Goal: Consume media (video, audio)

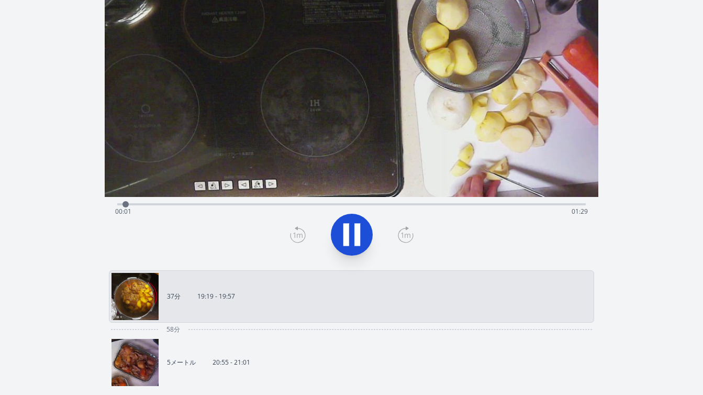
scroll to position [101, 0]
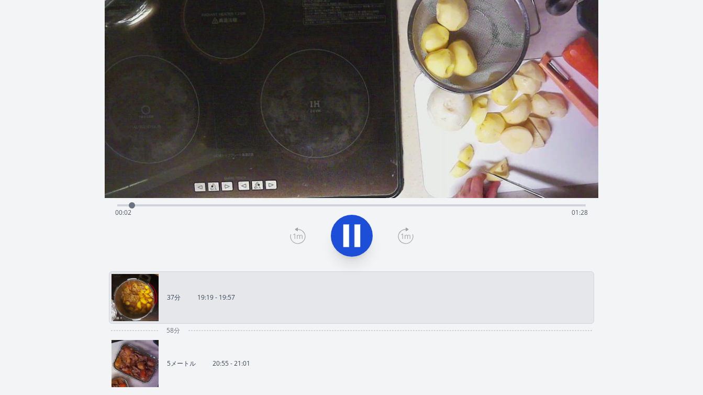
click at [250, 204] on div "経過時間: 00:02 残り時間: 01:28" at bounding box center [351, 204] width 468 height 13
click at [214, 204] on div "経過時間: 00:26 残り時間: 01:04" at bounding box center [351, 212] width 473 height 17
click at [185, 205] on div "経過時間: 00:19 残り時間: 01:11" at bounding box center [351, 212] width 473 height 17
click at [432, 204] on div "経過時間: 00:43 残り時間: 00:47" at bounding box center [351, 212] width 473 height 17
click at [461, 207] on div "経過時間: 01:01 残り時間: 00:29" at bounding box center [351, 212] width 473 height 17
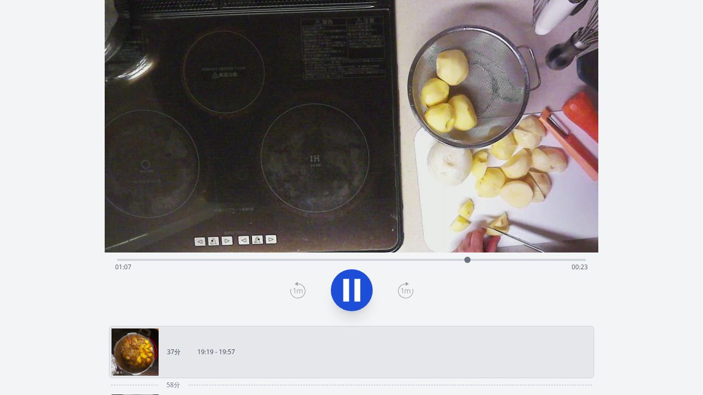
scroll to position [36, 0]
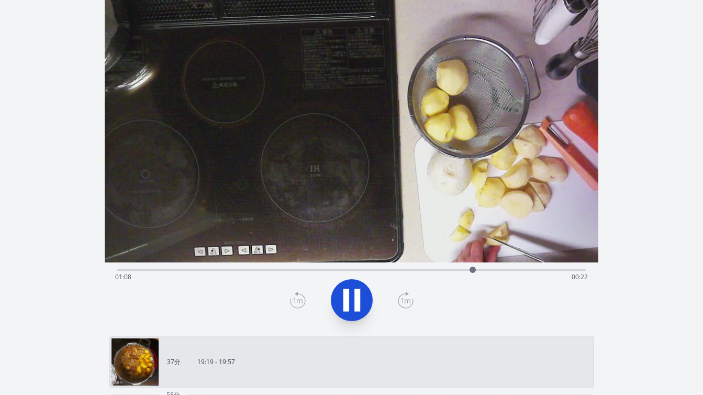
click at [322, 269] on div "経過時間: 01:08 残り時間: 00:22" at bounding box center [351, 277] width 473 height 17
click at [647, 199] on div "録音を破棄しますか? 一度破棄すると回復できなくなります。 キャンセル 記録を破棄 00:16:44 1 × 0.25倍 0.5× 1× 1.5倍 2× fu…" at bounding box center [351, 326] width 703 height 724
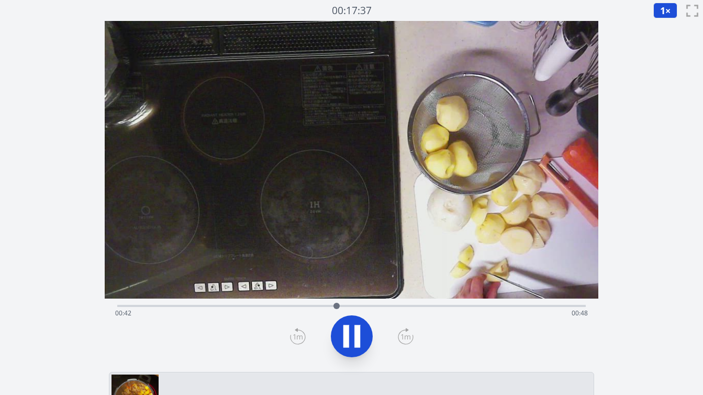
click at [274, 305] on div "経過時間: 00:42 残り時間: 00:48" at bounding box center [351, 313] width 473 height 17
click at [585, 305] on div "経過時間: 00:33 残り時間: 00:57" at bounding box center [351, 313] width 473 height 17
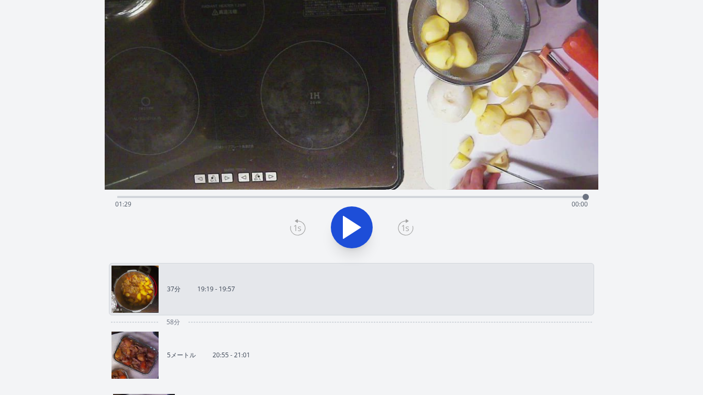
scroll to position [114, 0]
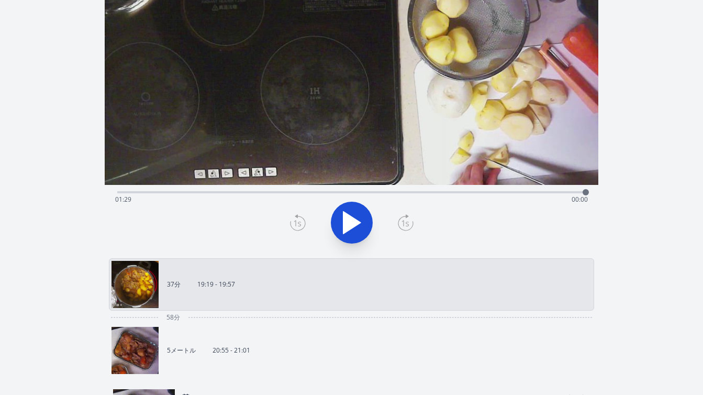
click at [360, 345] on link "5メートル 20:55 - 21:01" at bounding box center [347, 350] width 472 height 47
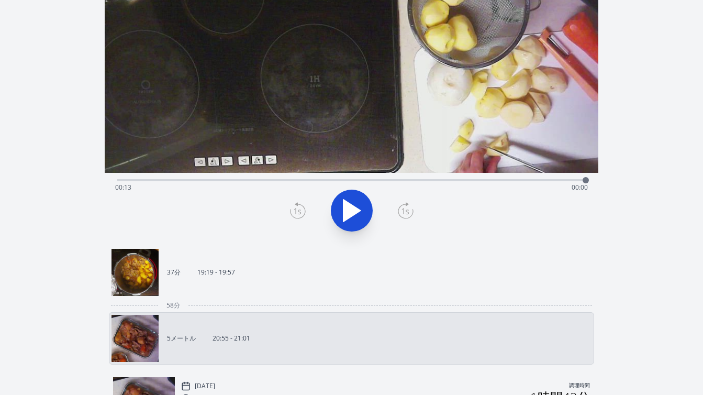
scroll to position [124, 0]
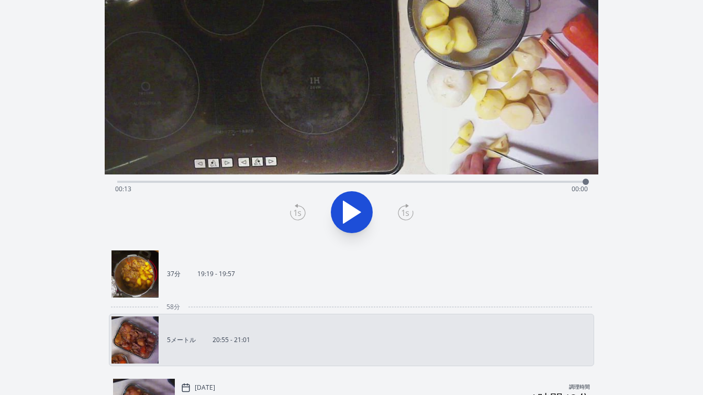
click at [310, 292] on link "37分 19:19 - 19:57" at bounding box center [347, 273] width 472 height 47
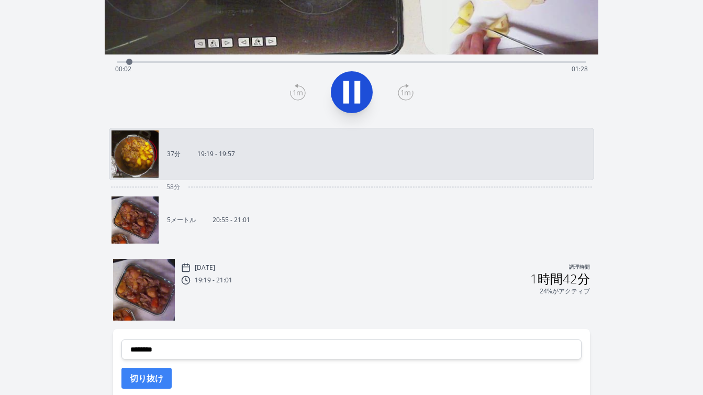
scroll to position [240, 0]
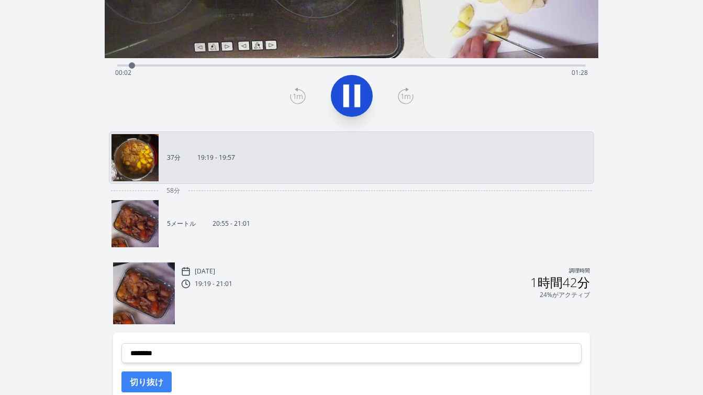
click at [319, 235] on link "5メートル 20:55 - 21:01" at bounding box center [347, 223] width 472 height 47
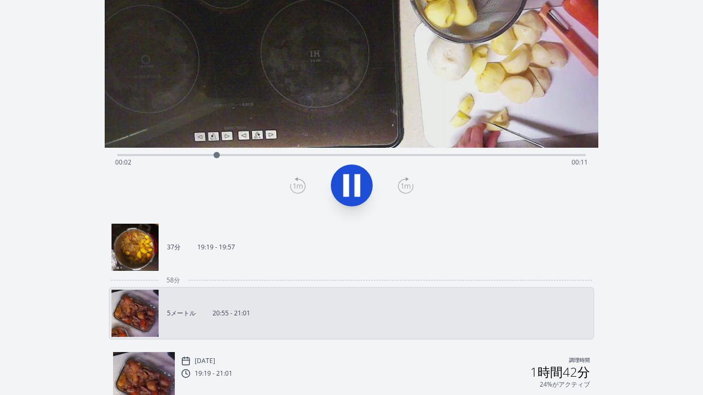
scroll to position [148, 0]
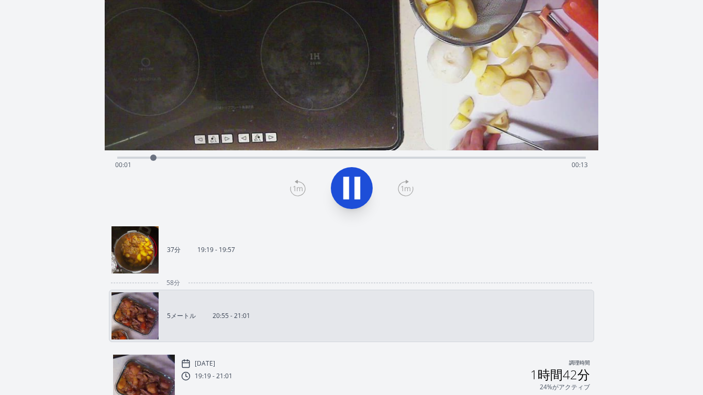
click at [461, 228] on link "37分 19:19 - 19:57" at bounding box center [347, 249] width 472 height 47
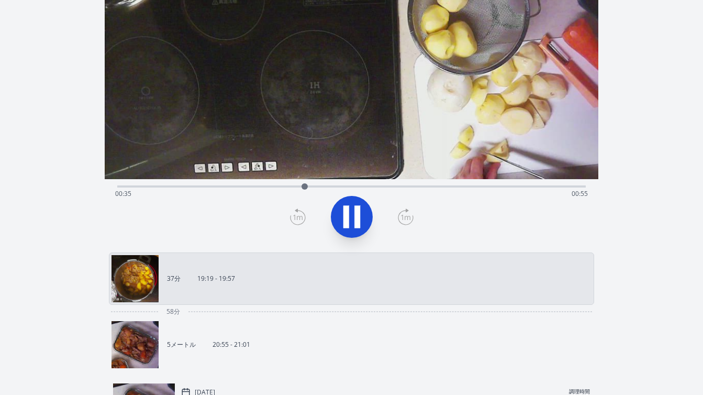
scroll to position [135, 0]
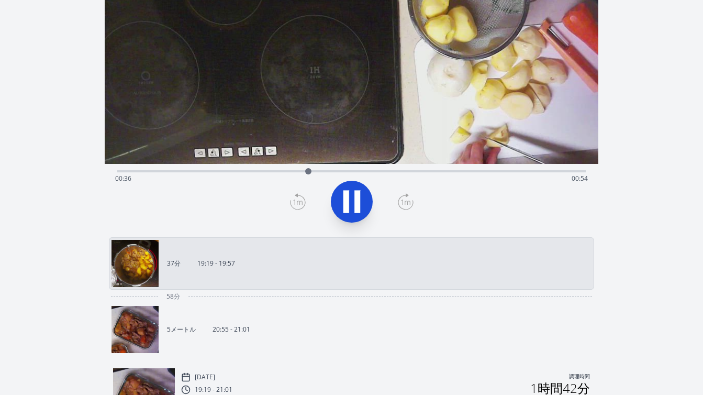
click at [288, 338] on link "5メートル 20:55 - 21:01" at bounding box center [347, 329] width 472 height 47
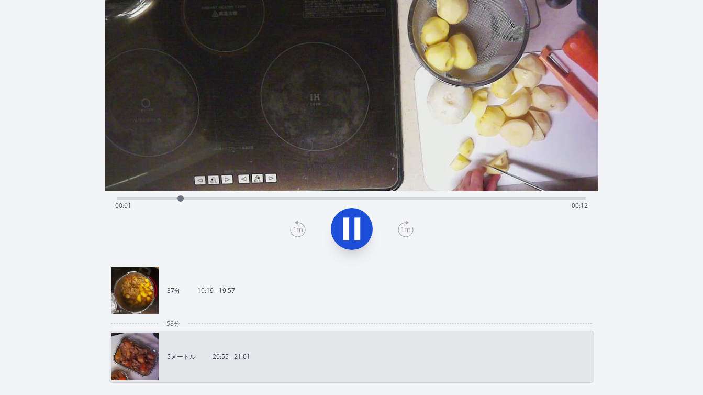
scroll to position [105, 0]
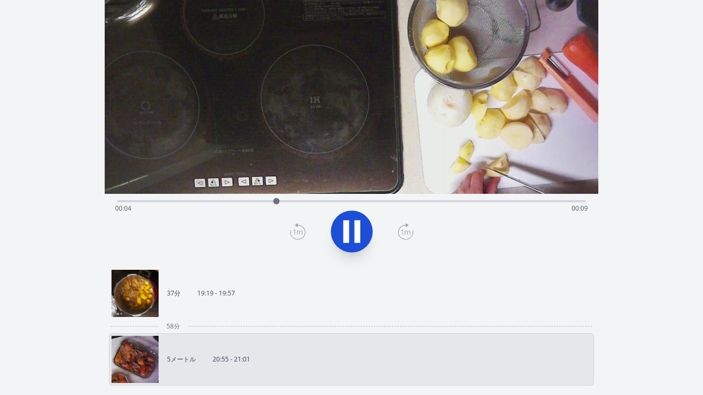
click at [118, 202] on div "経過時間: 00:04 残り時間: 00:09" at bounding box center [351, 208] width 473 height 17
click at [321, 298] on link "37分 19:19 - 19:57" at bounding box center [347, 293] width 472 height 47
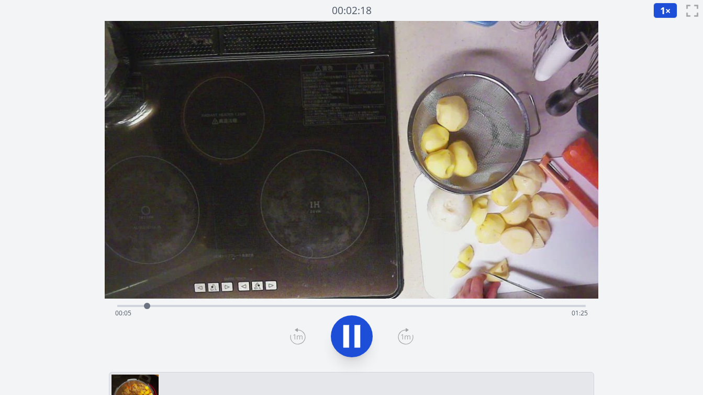
click at [251, 305] on div "経過時間: 00:05 残り時間: 01:25" at bounding box center [351, 313] width 473 height 17
click at [217, 303] on div "経過時間: 00:26 残り時間: 01:04" at bounding box center [351, 304] width 468 height 13
click at [195, 305] on div "経過時間: 00:19 残り時間: 01:11" at bounding box center [351, 313] width 473 height 17
click at [196, 305] on div "経過時間: 00:16 残り時間: 01:14" at bounding box center [351, 313] width 473 height 17
click at [183, 307] on div "経過時間: 00:16 残り時間: 01:14" at bounding box center [351, 313] width 473 height 17
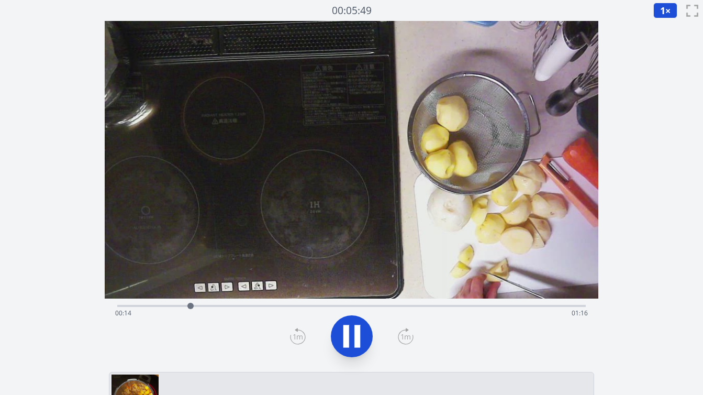
click at [361, 334] on icon at bounding box center [351, 335] width 29 height 29
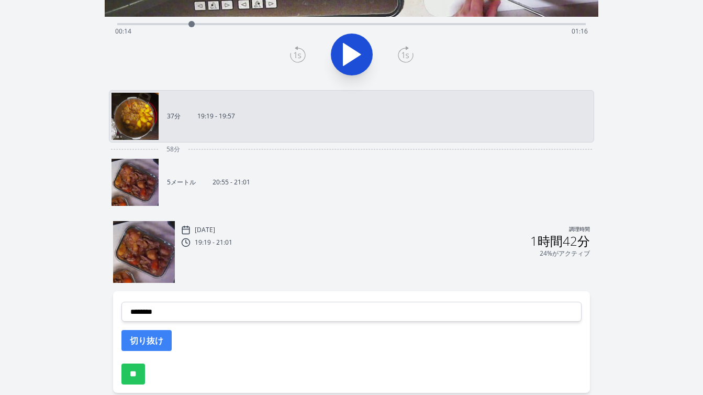
scroll to position [287, 0]
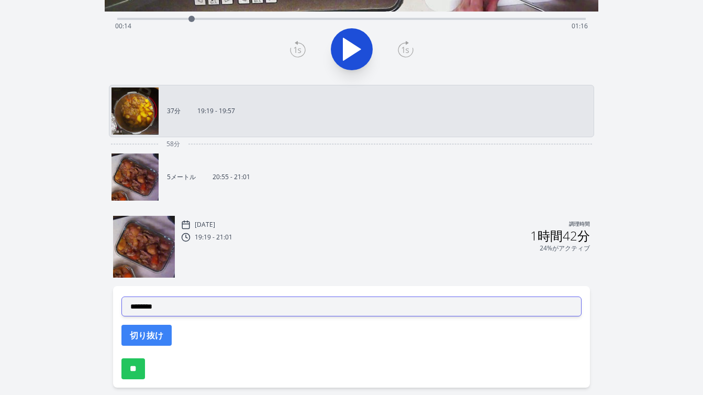
click at [352, 312] on select "**********" at bounding box center [351, 306] width 460 height 20
select select "**********"
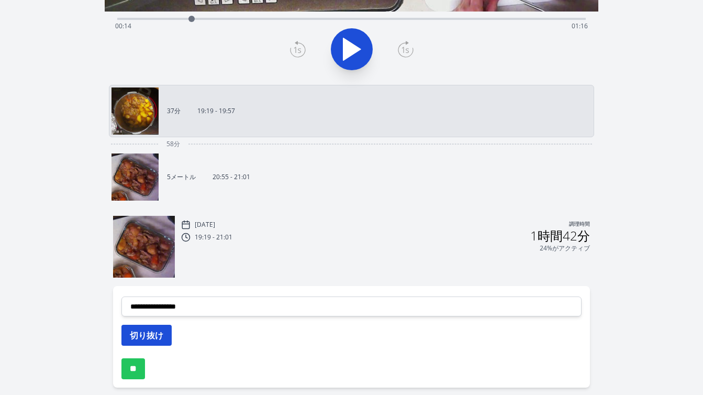
click at [166, 332] on button "切り抜け" at bounding box center [146, 335] width 50 height 21
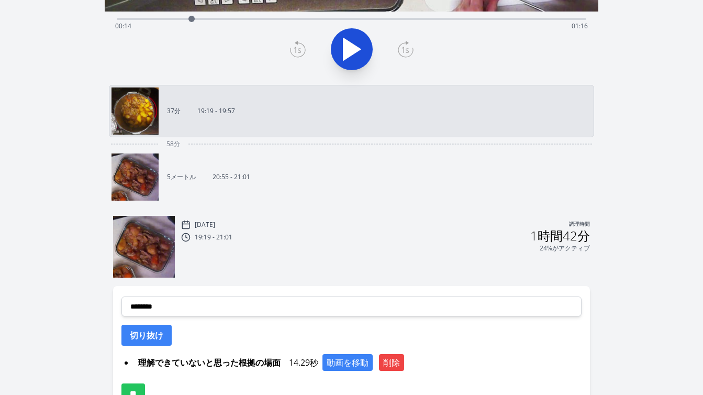
click at [507, 68] on div at bounding box center [351, 49] width 481 height 50
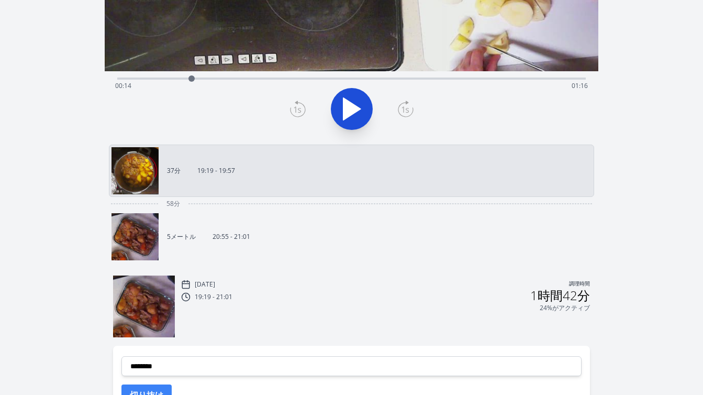
scroll to position [205, 0]
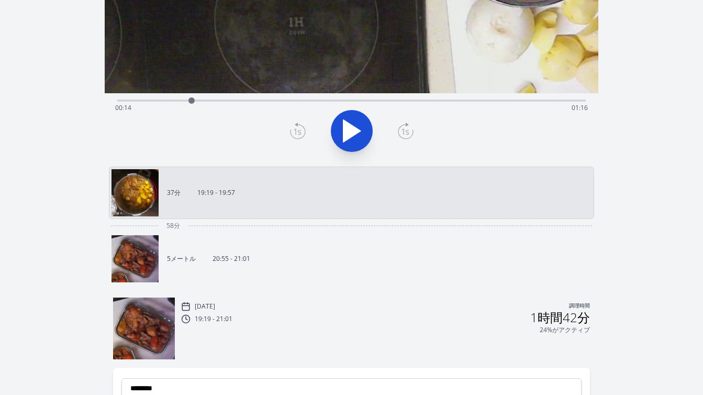
click at [643, 116] on div "録音を破棄しますか? 一度破棄すると回復できなくなります。 キャンセル 記録を破棄 00:06:00 1 × 0.25倍 0.5× 1× 1.5倍 2× fu…" at bounding box center [351, 170] width 703 height 750
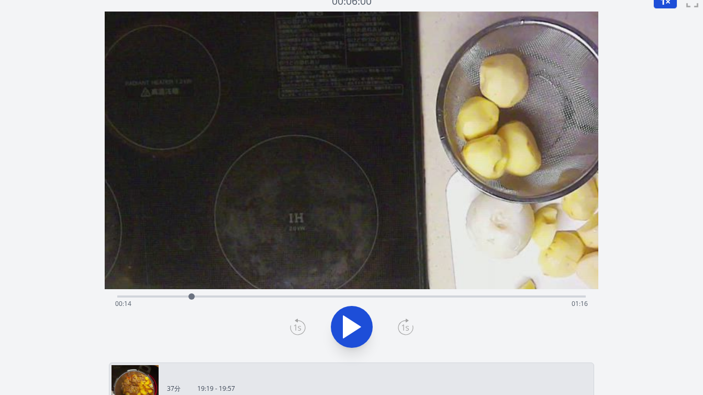
scroll to position [0, 0]
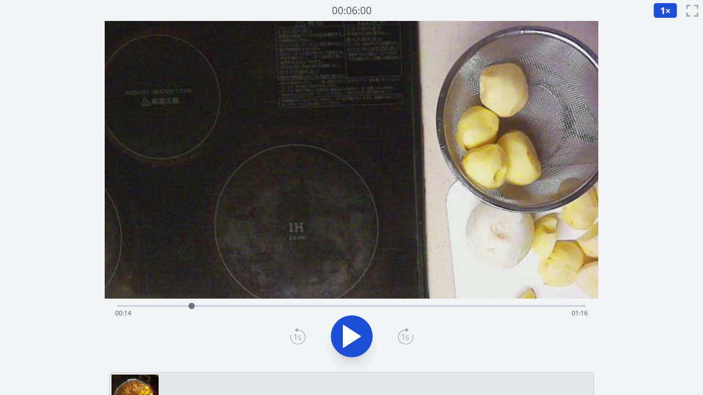
click at [291, 305] on div "経過時間: 00:14 残り時間: 01:16" at bounding box center [351, 313] width 473 height 17
click at [277, 306] on div "経過時間: 00:33 残り時間: 00:57" at bounding box center [351, 313] width 473 height 17
click at [269, 306] on div "経過時間: 00:30 残り時間: 01:00" at bounding box center [351, 313] width 473 height 17
click at [297, 337] on icon at bounding box center [298, 336] width 16 height 17
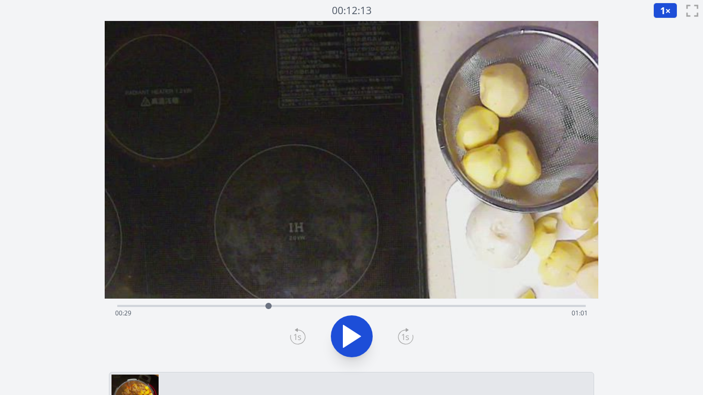
click at [297, 337] on icon at bounding box center [298, 336] width 16 height 17
click at [404, 334] on icon at bounding box center [404, 337] width 7 height 6
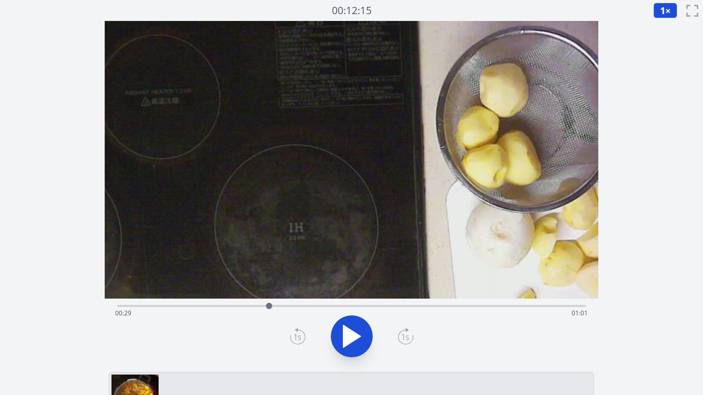
click at [404, 334] on icon at bounding box center [404, 337] width 7 height 6
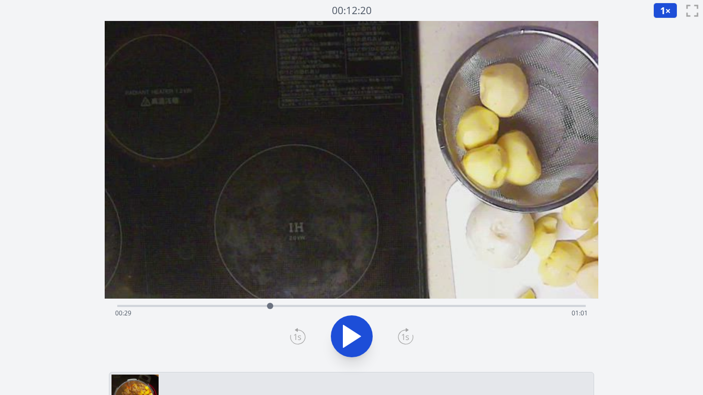
click at [404, 334] on icon at bounding box center [404, 337] width 7 height 6
click at [447, 341] on div at bounding box center [351, 336] width 481 height 50
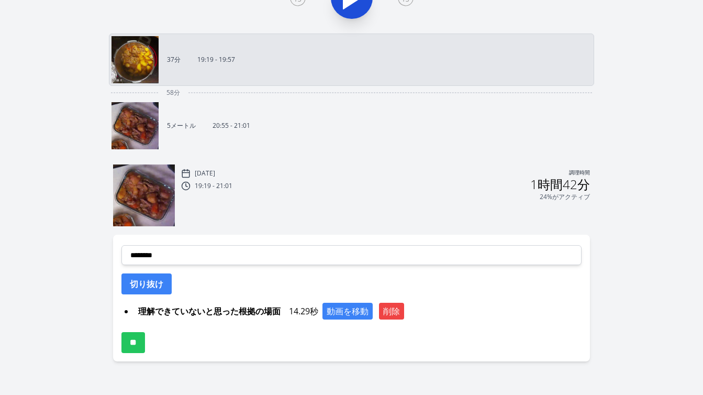
scroll to position [355, 0]
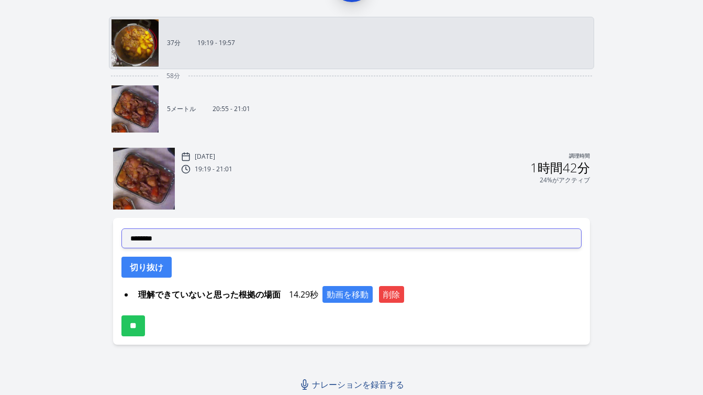
click at [374, 239] on select "**********" at bounding box center [351, 238] width 460 height 20
select select "**********"
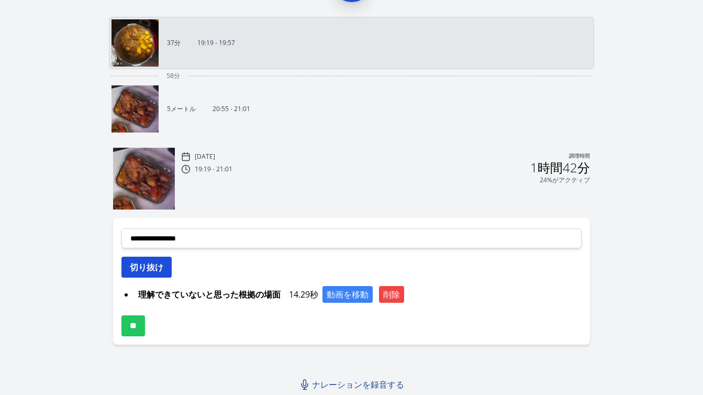
click at [155, 269] on font "切り抜け" at bounding box center [147, 267] width 34 height 12
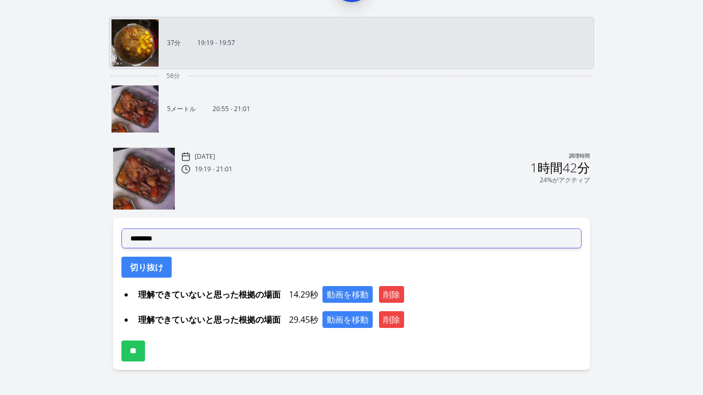
click at [246, 240] on select "**********" at bounding box center [351, 238] width 460 height 20
select select "**********"
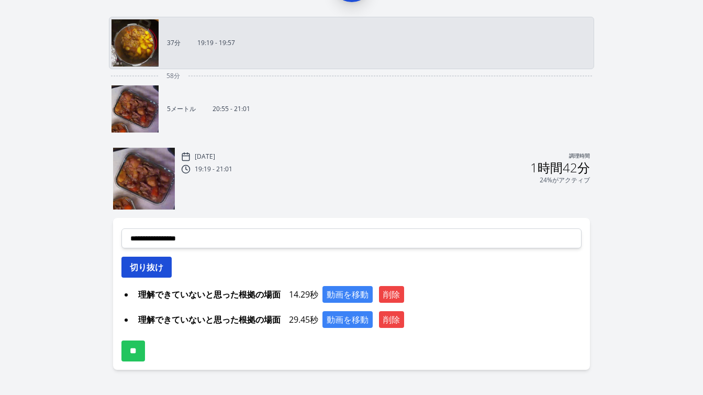
click at [161, 267] on font "切り抜け" at bounding box center [147, 267] width 34 height 12
select select
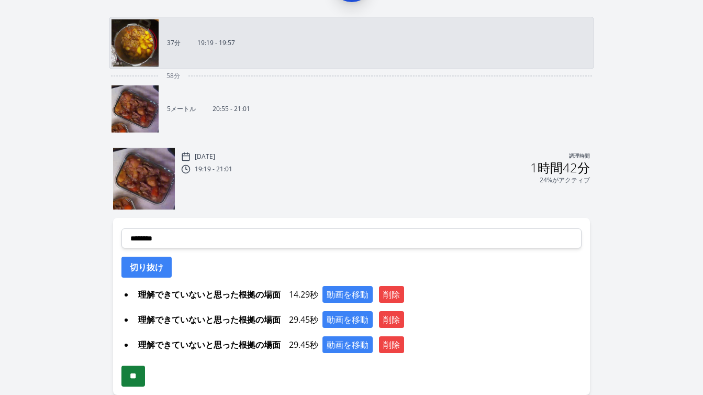
click at [142, 372] on input "**" at bounding box center [133, 375] width 24 height 21
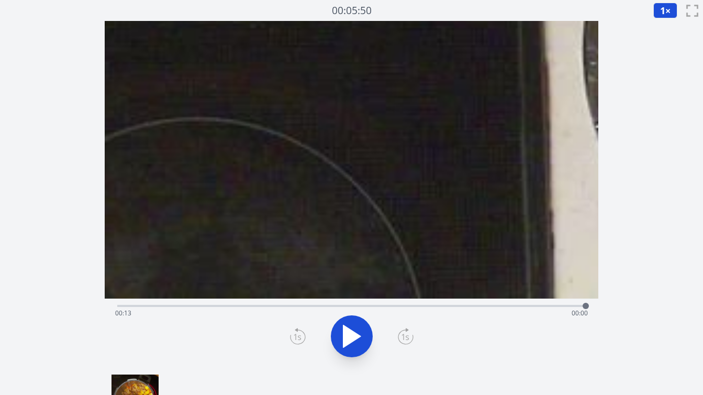
scroll to position [7, 0]
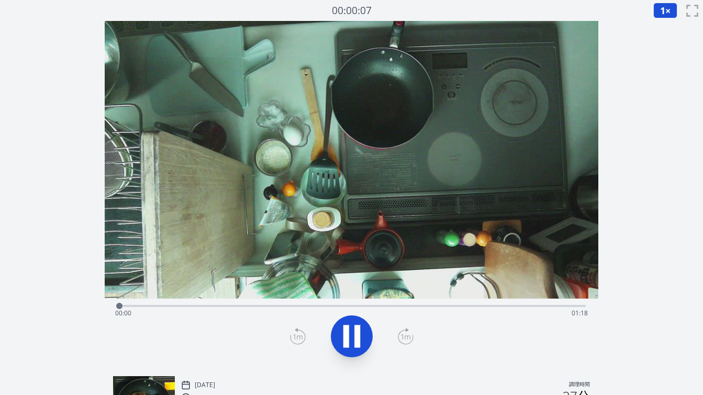
click at [195, 305] on div "経過時間: 00:00 残り時間: 01:18" at bounding box center [351, 313] width 473 height 17
click at [171, 306] on div "経過時間: 00:14 残り時間: 01:04" at bounding box center [351, 313] width 473 height 17
click at [165, 306] on div "経過時間: 00:09 残り時間: 01:09" at bounding box center [351, 313] width 473 height 17
click at [183, 305] on div "経過時間: 00:59 残り時間: 00:19" at bounding box center [351, 313] width 473 height 17
click at [519, 307] on div "経過時間: 00:31 残り時間: 00:47" at bounding box center [351, 313] width 473 height 17
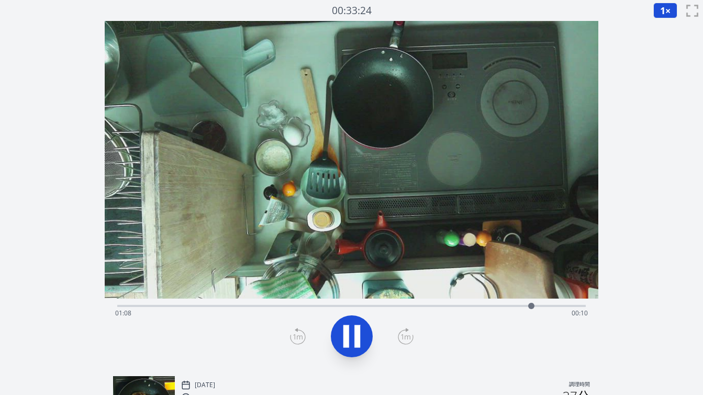
click at [503, 305] on div "経過時間: 01:08 残り時間: 00:10" at bounding box center [351, 313] width 473 height 17
